Goal: Find contact information: Find contact information

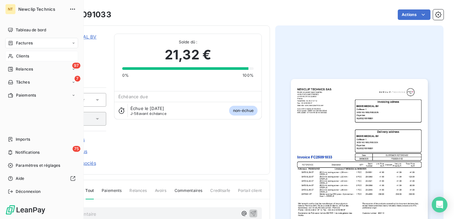
click at [17, 55] on span "Clients" at bounding box center [22, 56] width 13 height 6
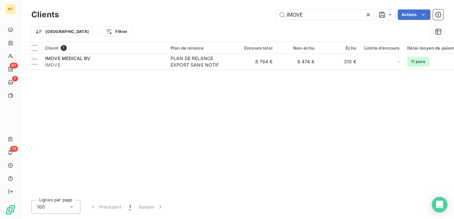
click at [320, 8] on div "Clients IMOVE Actions" at bounding box center [237, 15] width 412 height 14
click at [319, 12] on input "IMOVE" at bounding box center [325, 14] width 98 height 10
click at [319, 13] on input "IMOVE" at bounding box center [325, 14] width 98 height 10
click at [319, 15] on input "IMOVE" at bounding box center [325, 14] width 98 height 10
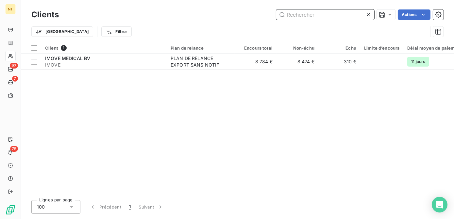
paste input "CLINQPARC24"
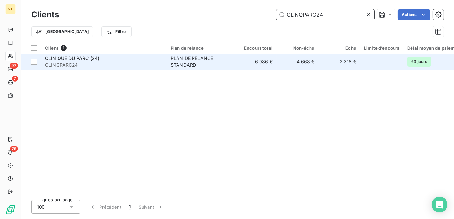
type input "CLINQPARC24"
click at [179, 64] on div "PLAN DE RELANCE STANDARD" at bounding box center [201, 61] width 60 height 13
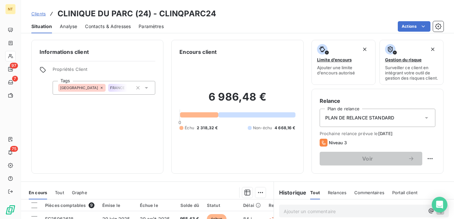
drag, startPoint x: 112, startPoint y: 26, endPoint x: 120, endPoint y: 30, distance: 9.3
click at [112, 26] on span "Contacts & Adresses" at bounding box center [108, 26] width 46 height 7
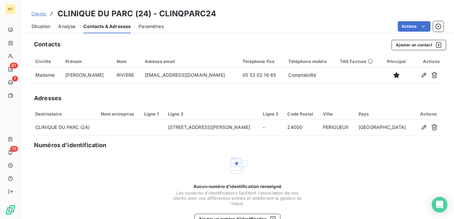
drag, startPoint x: 63, startPoint y: 27, endPoint x: 42, endPoint y: 27, distance: 20.9
click at [62, 27] on span "Analyse" at bounding box center [66, 26] width 17 height 7
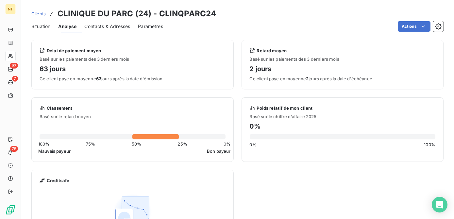
click at [41, 27] on span "Situation" at bounding box center [40, 26] width 19 height 7
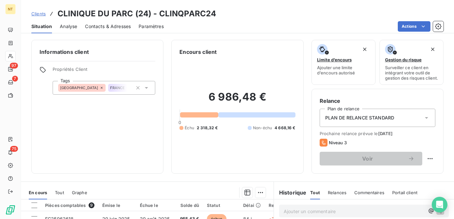
scroll to position [89, 0]
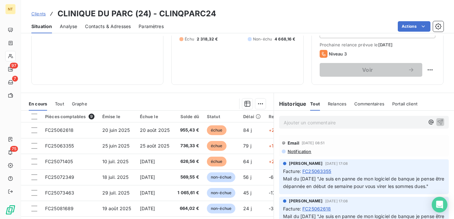
click at [298, 126] on p "Ajouter un commentaire ﻿" at bounding box center [354, 123] width 141 height 8
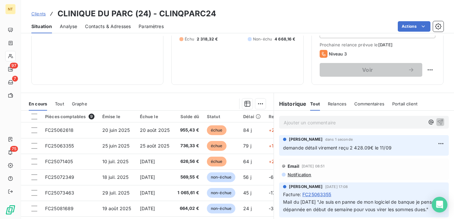
click at [94, 29] on span "Contacts & Adresses" at bounding box center [108, 26] width 46 height 7
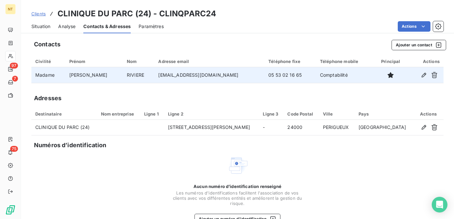
drag, startPoint x: 223, startPoint y: 77, endPoint x: 137, endPoint y: 78, distance: 86.0
click at [154, 78] on td "[EMAIL_ADDRESS][DOMAIN_NAME]" at bounding box center [209, 75] width 110 height 16
copy td "[EMAIL_ADDRESS][DOMAIN_NAME]"
